Goal: Find specific page/section: Find specific page/section

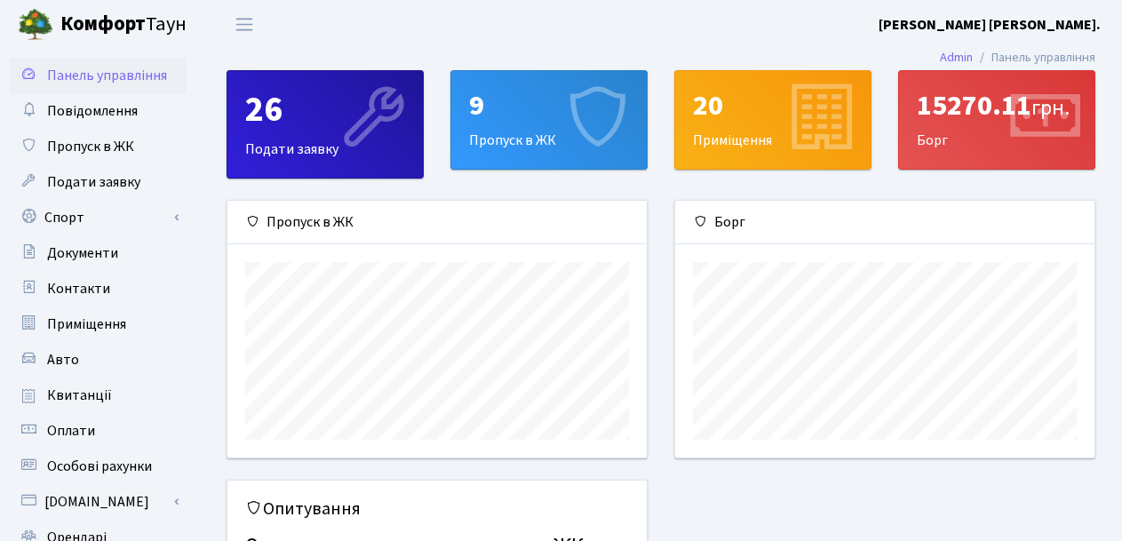
scroll to position [257, 419]
click at [994, 114] on div "15270.11 грн." at bounding box center [997, 106] width 160 height 34
click at [78, 433] on span "Оплати" at bounding box center [71, 431] width 48 height 20
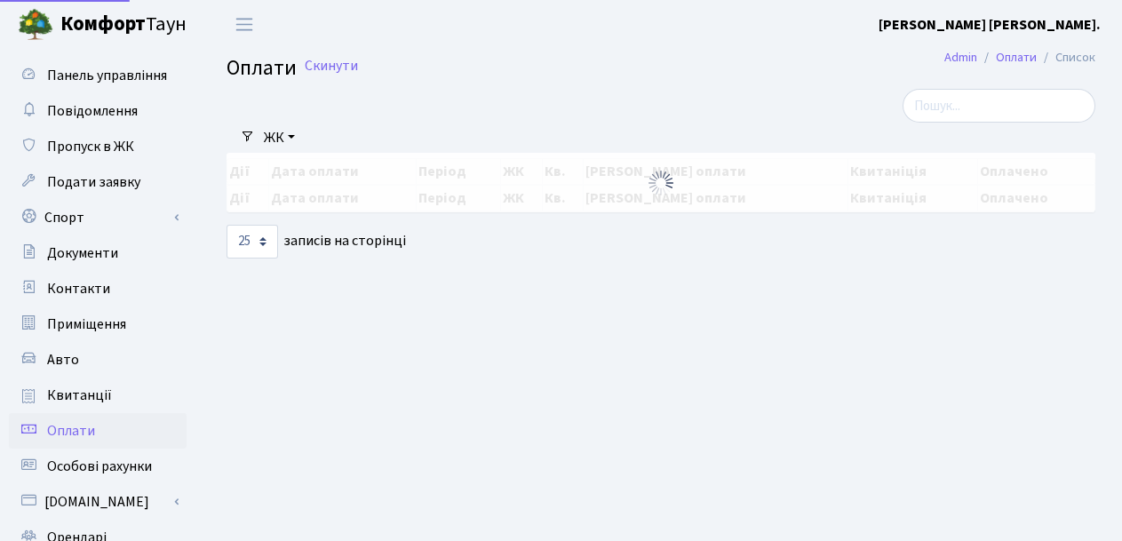
select select "25"
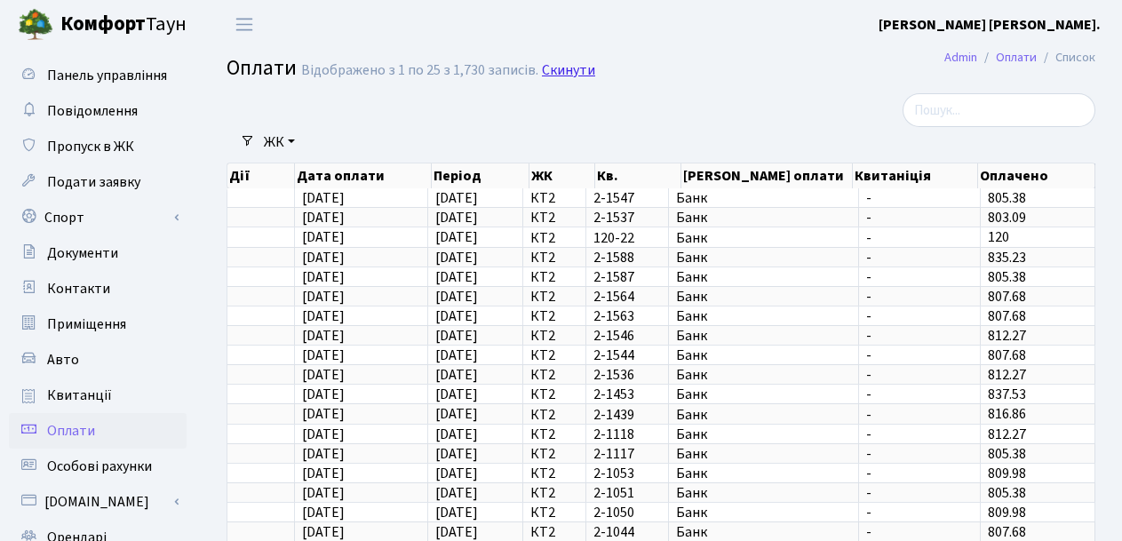
click at [568, 66] on link "Скинути" at bounding box center [568, 70] width 53 height 17
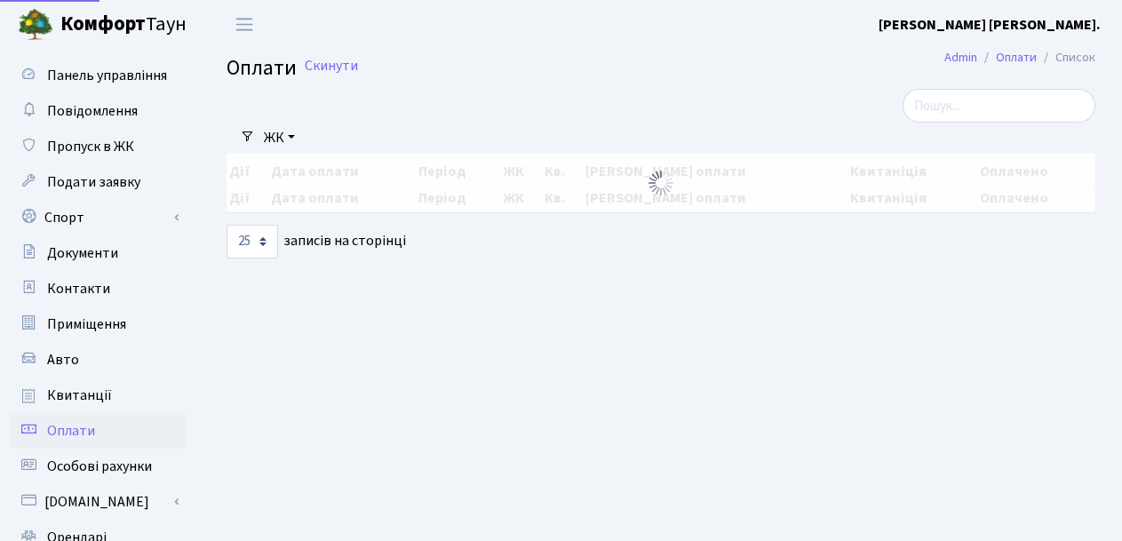
select select "25"
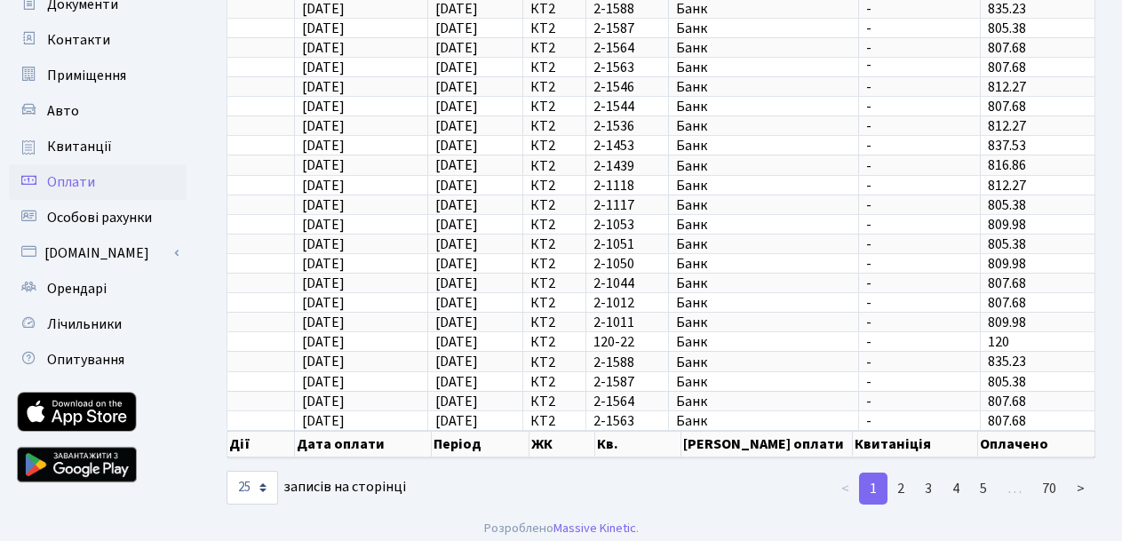
scroll to position [258, 0]
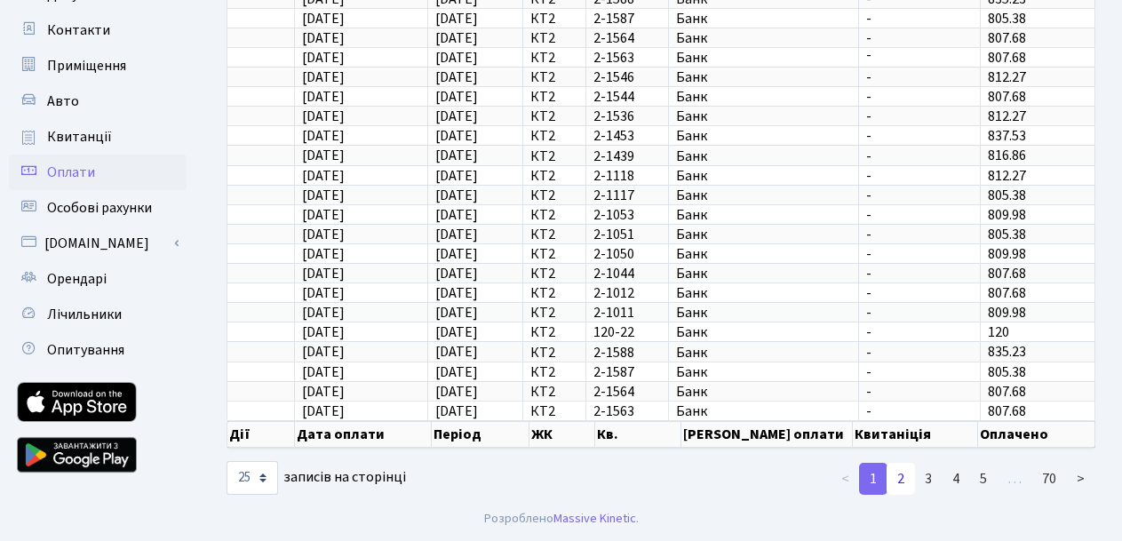
click at [899, 482] on link "2" at bounding box center [900, 479] width 28 height 32
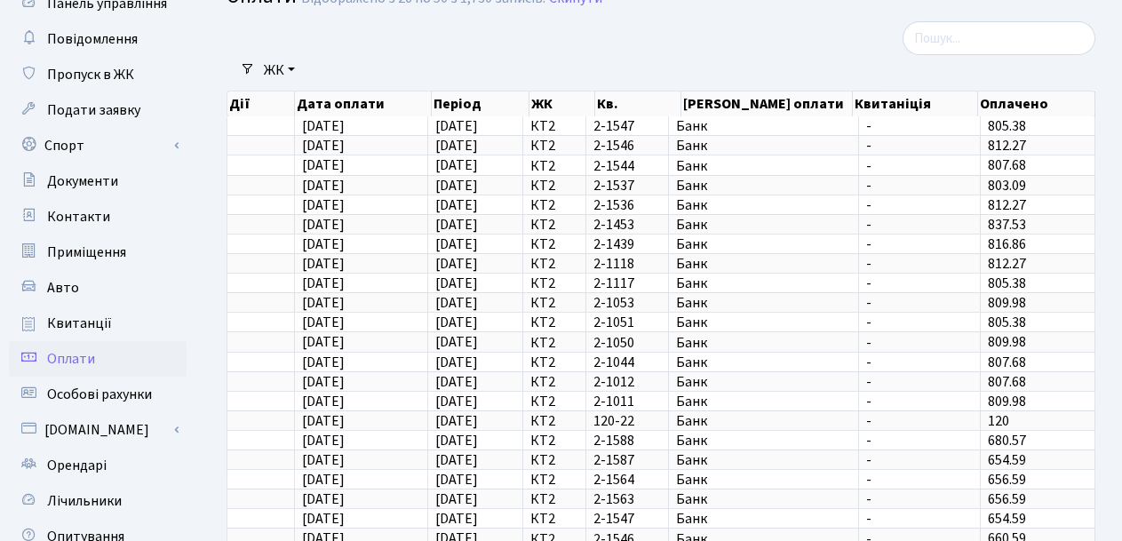
scroll to position [0, 0]
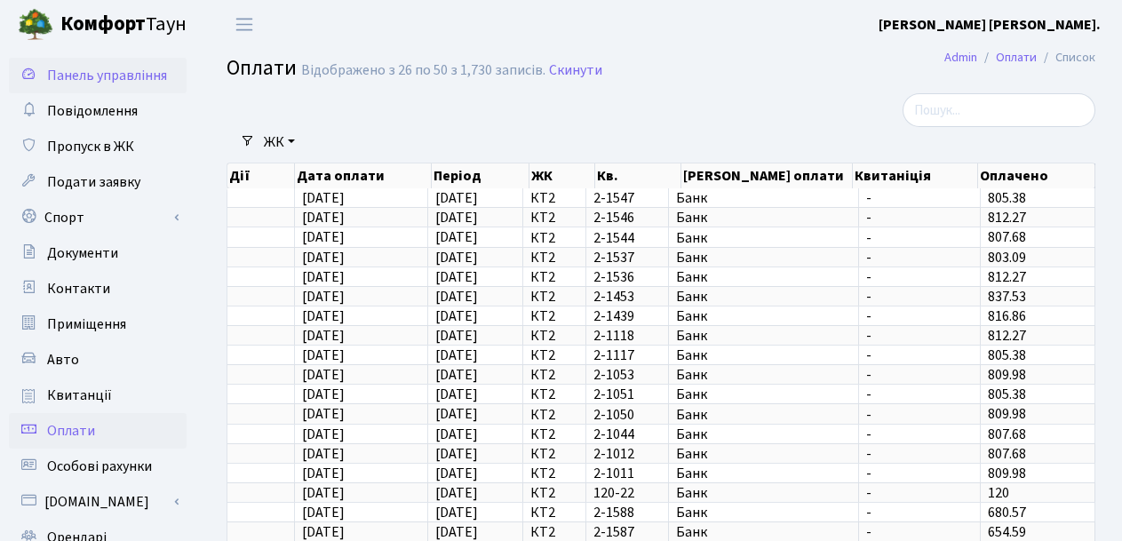
click at [81, 73] on span "Панель управління" at bounding box center [107, 76] width 120 height 20
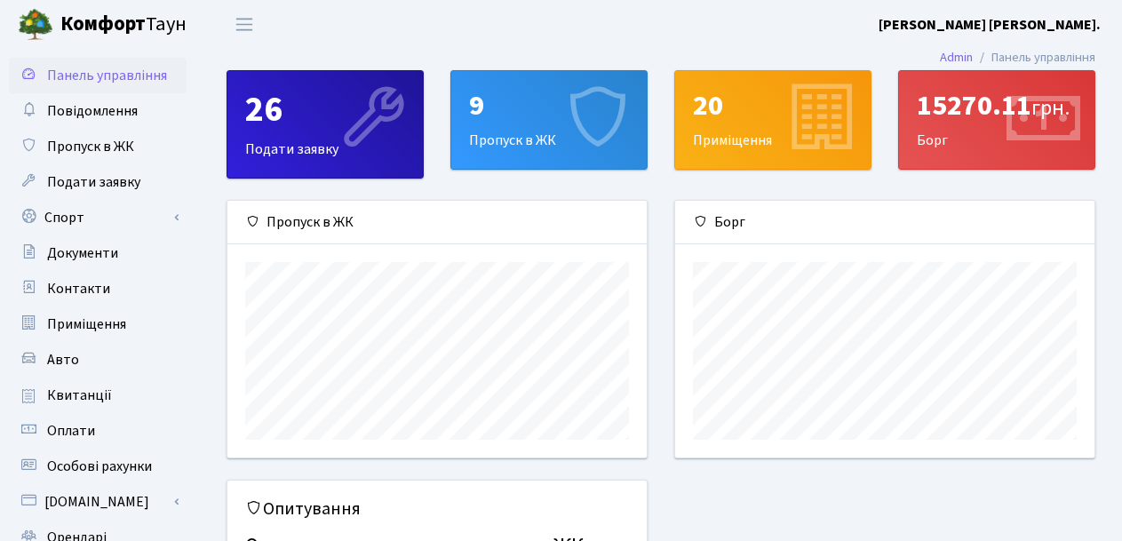
scroll to position [257, 419]
click at [1019, 121] on icon at bounding box center [1043, 119] width 84 height 84
click at [1006, 123] on icon at bounding box center [1043, 119] width 84 height 84
